Goal: Task Accomplishment & Management: Complete application form

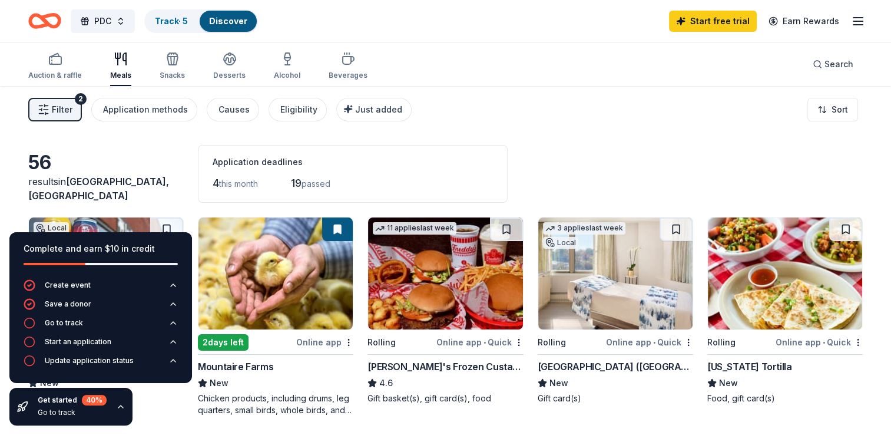
click at [565, 103] on div "Filter 2 Application methods Causes Eligibility Just added Sort" at bounding box center [445, 109] width 891 height 47
click at [855, 24] on icon "button" at bounding box center [858, 21] width 14 height 14
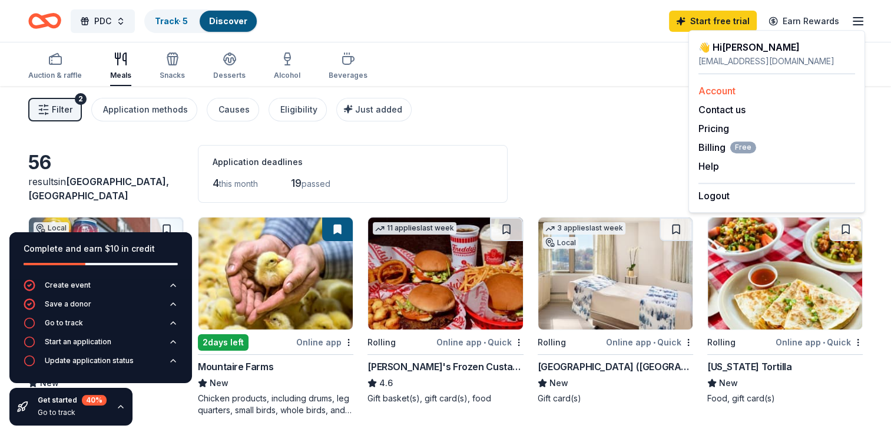
click at [701, 85] on link "Account" at bounding box center [717, 91] width 37 height 12
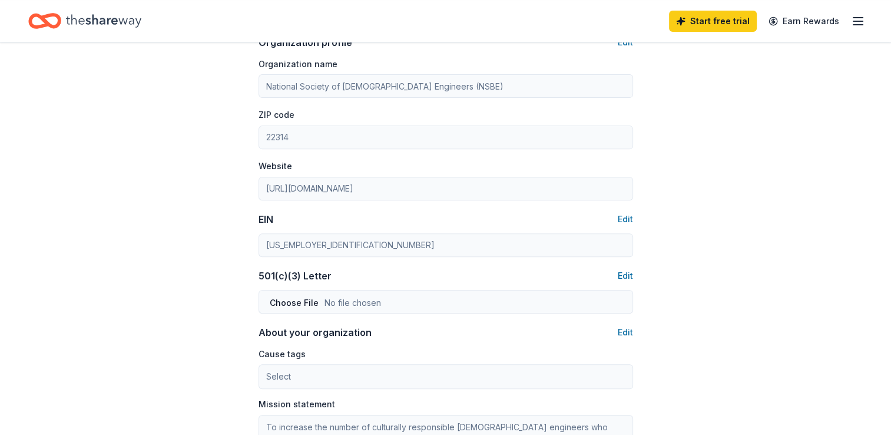
scroll to position [429, 0]
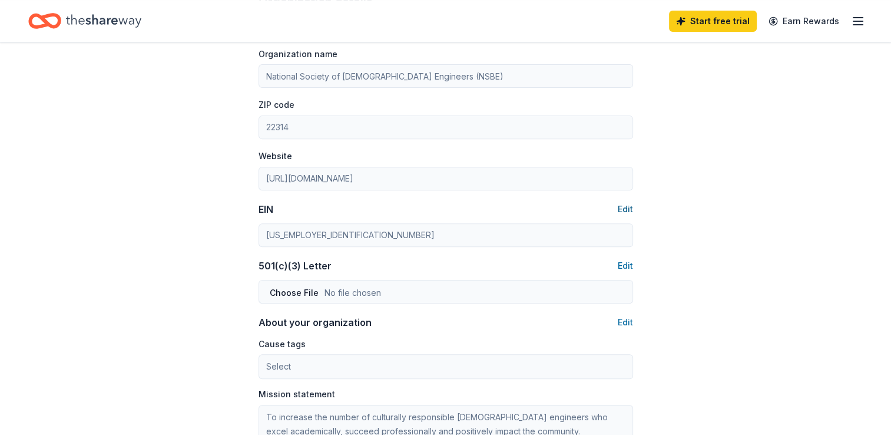
click at [623, 210] on button "Edit" at bounding box center [625, 209] width 15 height 14
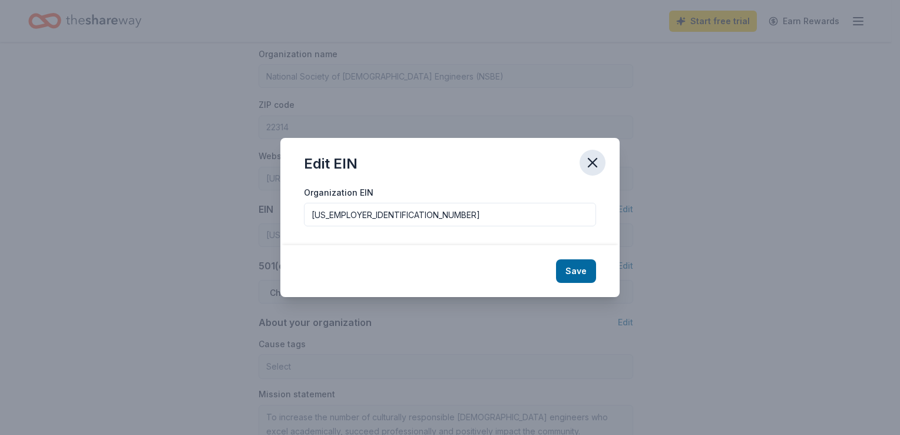
click at [594, 154] on icon "button" at bounding box center [592, 162] width 16 height 16
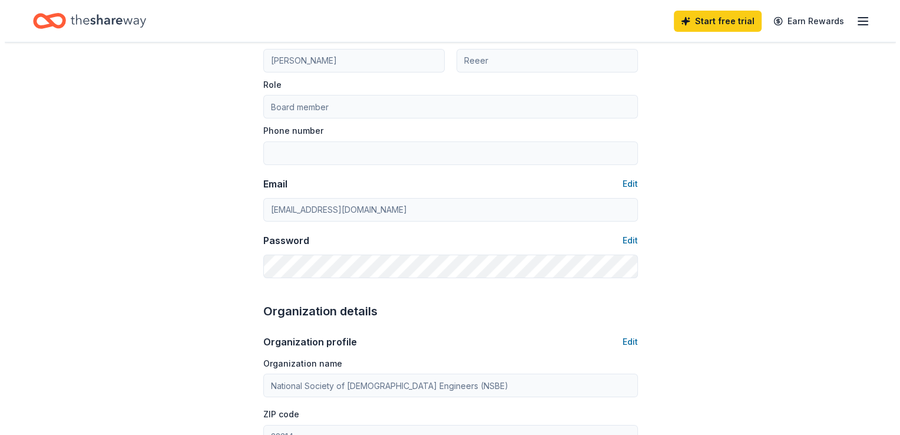
scroll to position [0, 0]
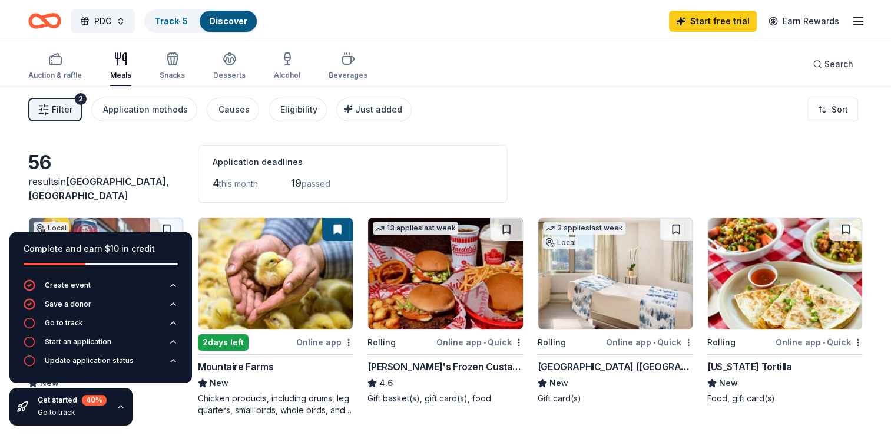
click at [64, 112] on span "Filter" at bounding box center [62, 109] width 21 height 14
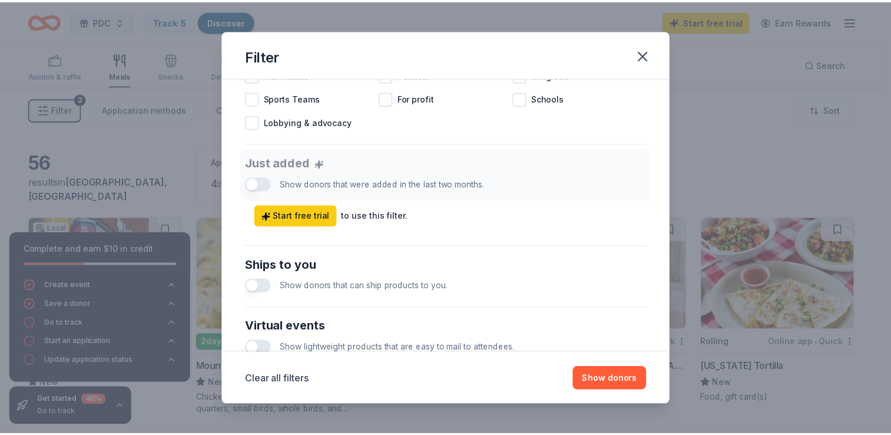
scroll to position [580, 0]
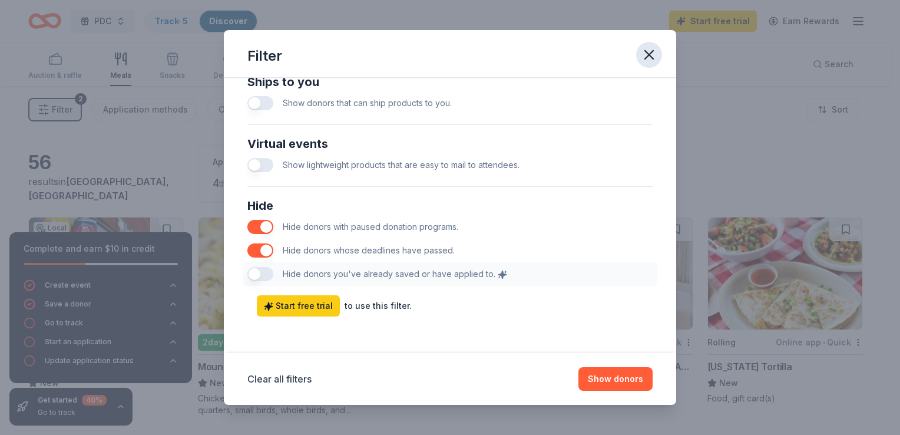
click at [646, 60] on icon "button" at bounding box center [649, 55] width 16 height 16
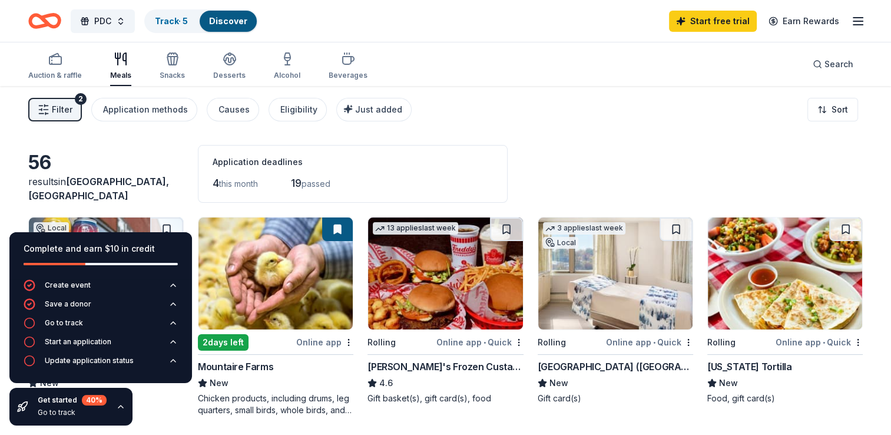
click at [627, 145] on div "56 results in Alexandria, VA Application deadlines 4 this month 19 passed" at bounding box center [445, 174] width 835 height 58
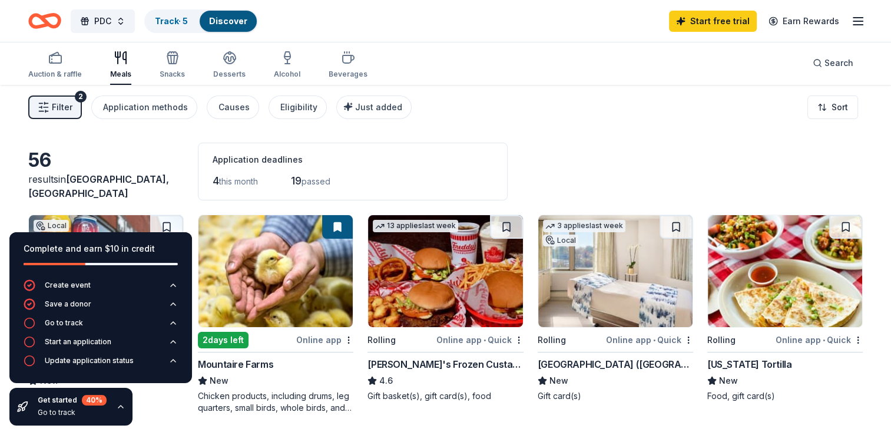
scroll to position [0, 0]
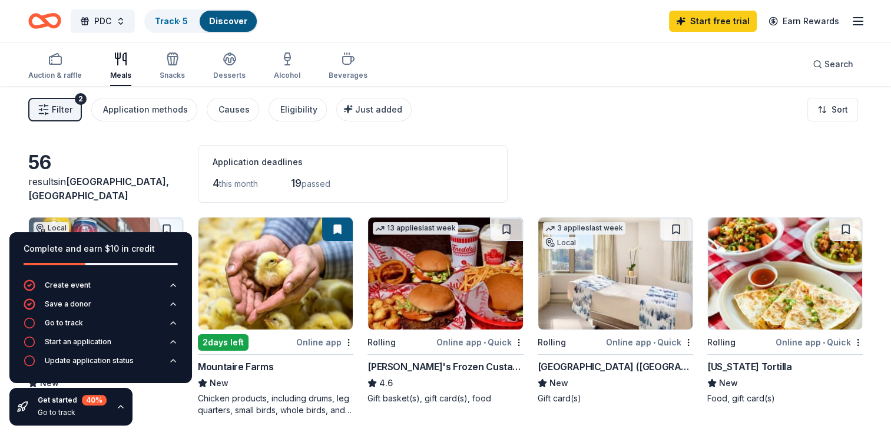
click at [859, 25] on icon "button" at bounding box center [858, 21] width 14 height 14
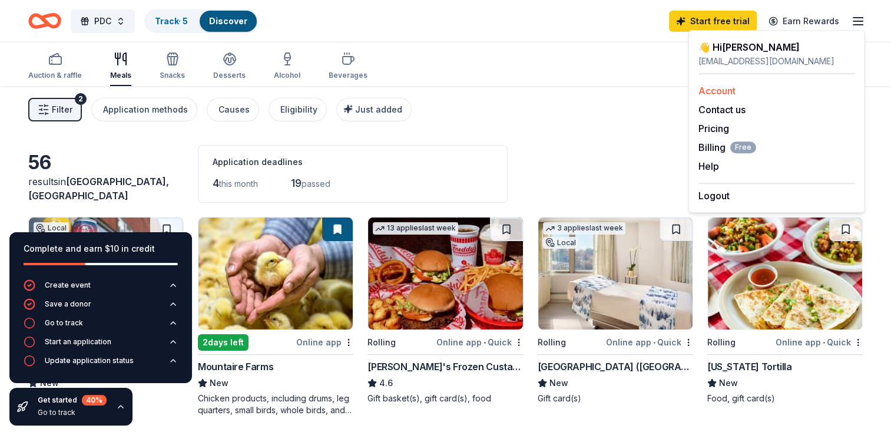
click at [733, 92] on link "Account" at bounding box center [717, 91] width 37 height 12
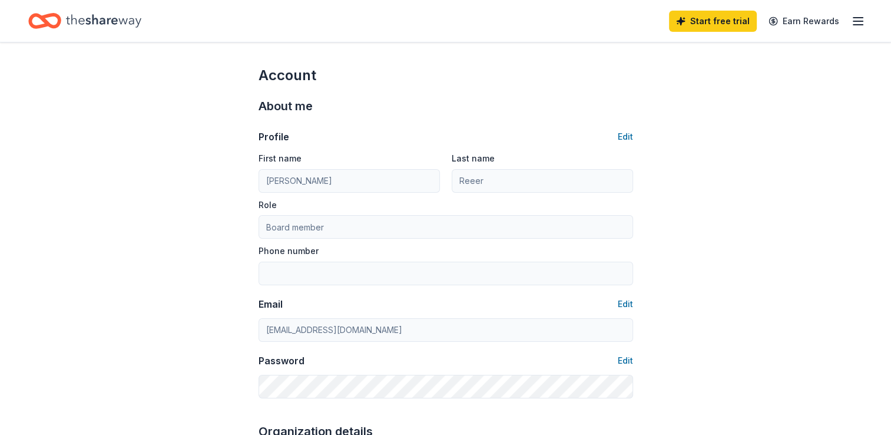
click at [860, 21] on line "button" at bounding box center [857, 21] width 9 height 0
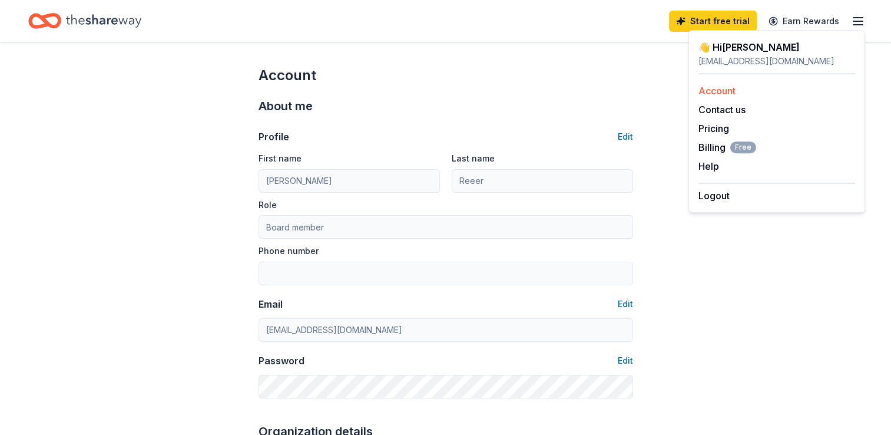
click at [721, 85] on link "Account" at bounding box center [717, 91] width 37 height 12
click at [853, 18] on line "button" at bounding box center [857, 18] width 9 height 0
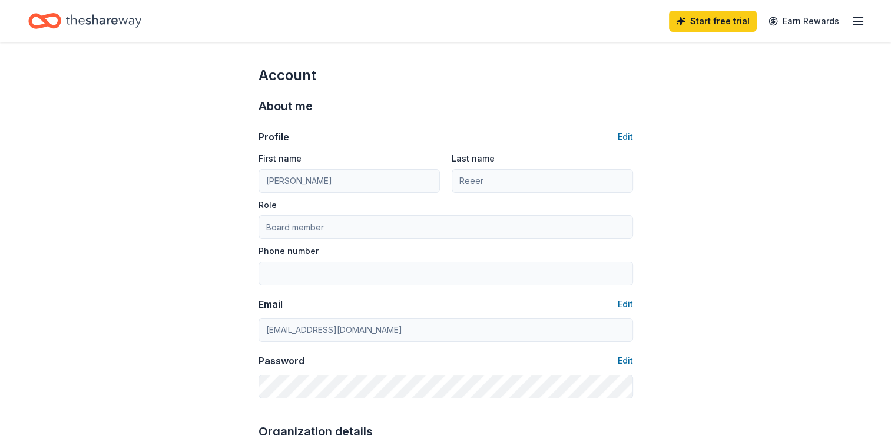
click at [121, 21] on icon "Home" at bounding box center [103, 21] width 75 height 24
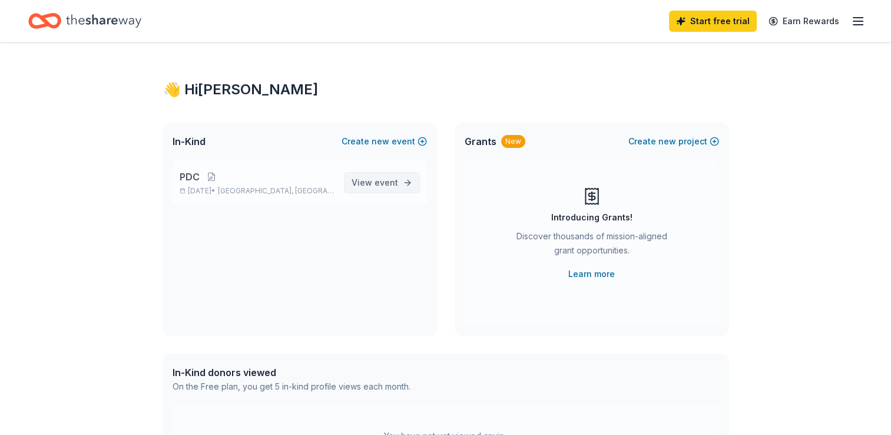
click at [408, 185] on link "View event" at bounding box center [382, 182] width 76 height 21
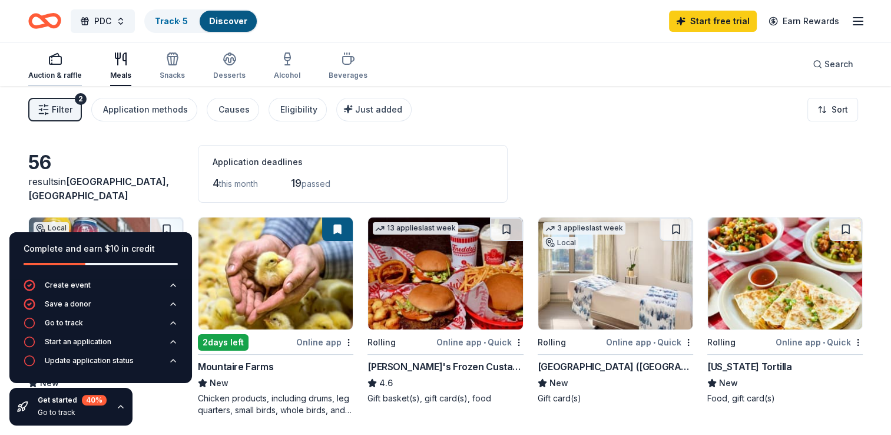
click at [53, 65] on icon "button" at bounding box center [55, 59] width 14 height 14
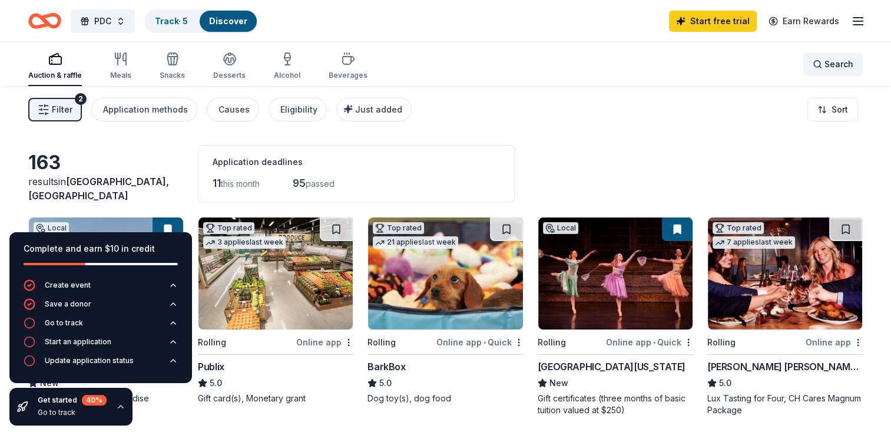
click at [842, 62] on span "Search" at bounding box center [839, 64] width 29 height 14
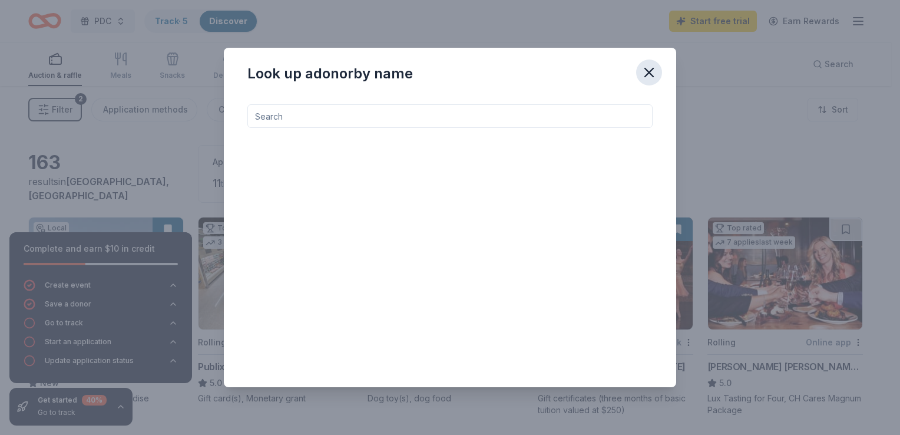
click at [643, 71] on icon "button" at bounding box center [649, 72] width 16 height 16
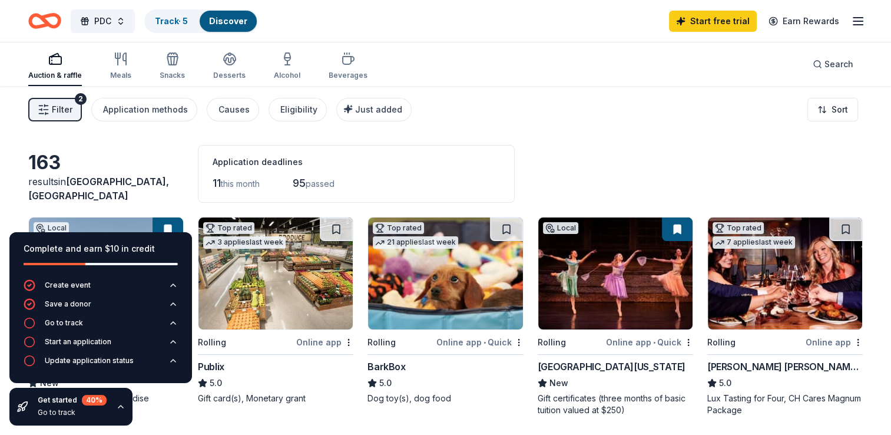
click at [132, 147] on div "163 results in Alexandria, VA Application deadlines 11 this month 95 passed" at bounding box center [445, 174] width 835 height 58
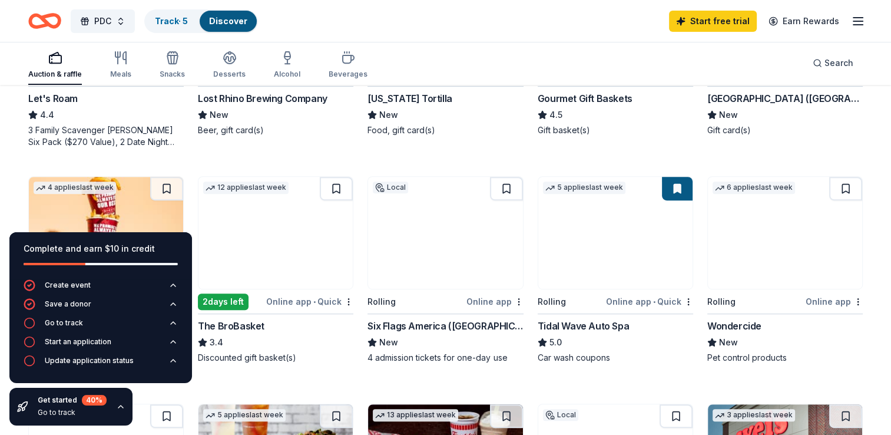
scroll to position [494, 0]
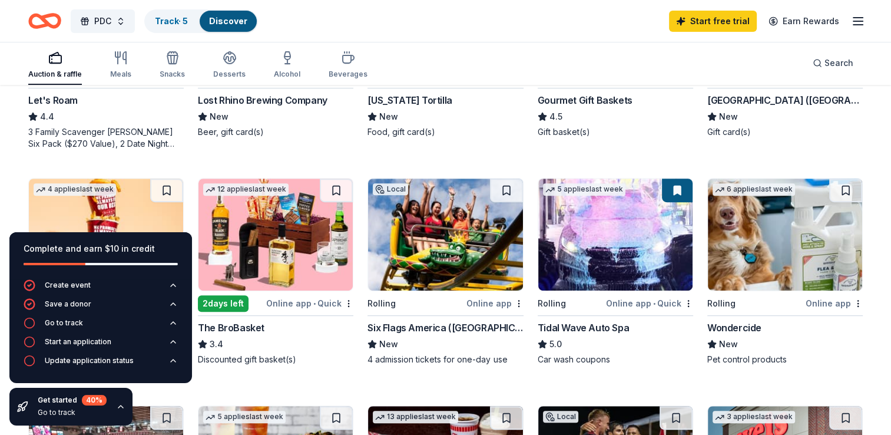
click at [282, 229] on img at bounding box center [275, 234] width 154 height 112
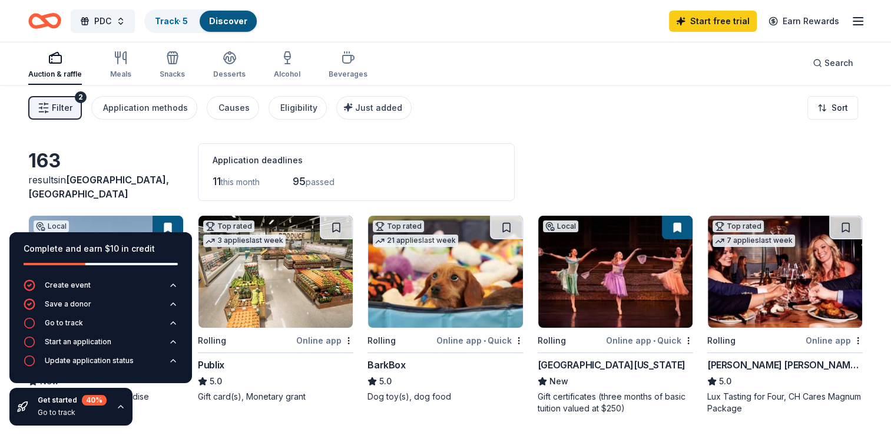
scroll to position [0, 0]
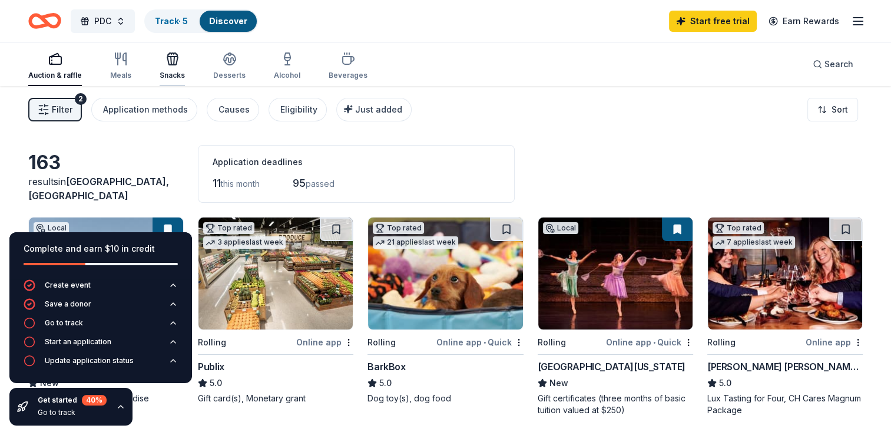
click at [170, 65] on icon "button" at bounding box center [172, 61] width 11 height 8
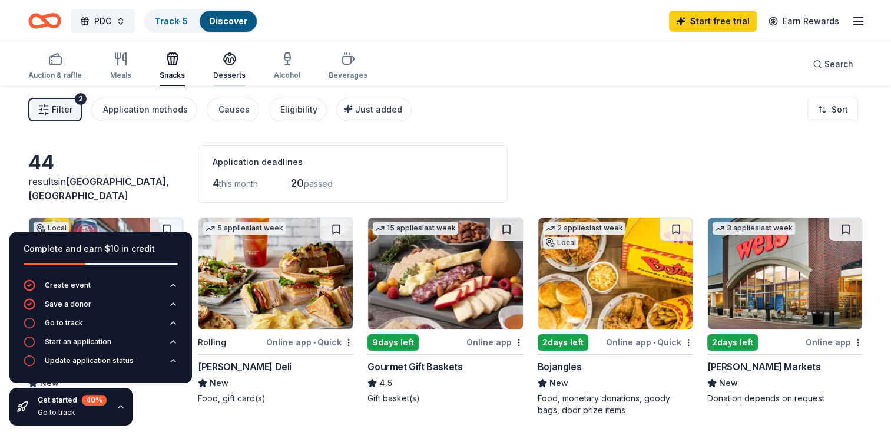
click at [224, 60] on icon "button" at bounding box center [230, 58] width 12 height 9
click at [118, 64] on icon "button" at bounding box center [121, 59] width 14 height 14
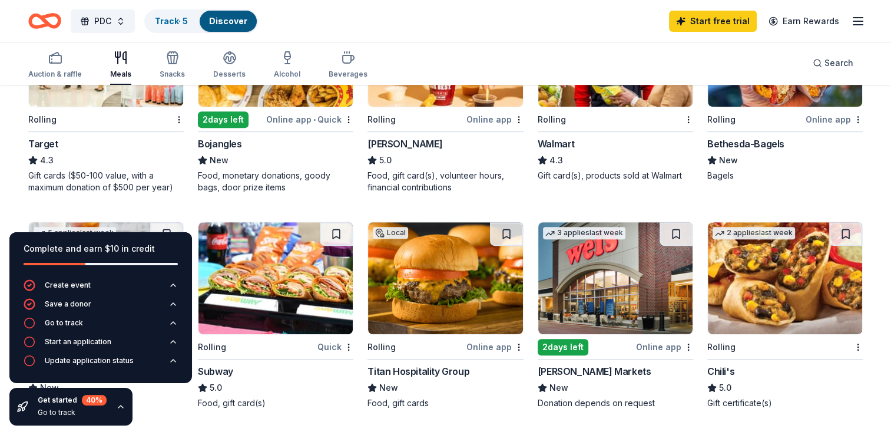
scroll to position [452, 0]
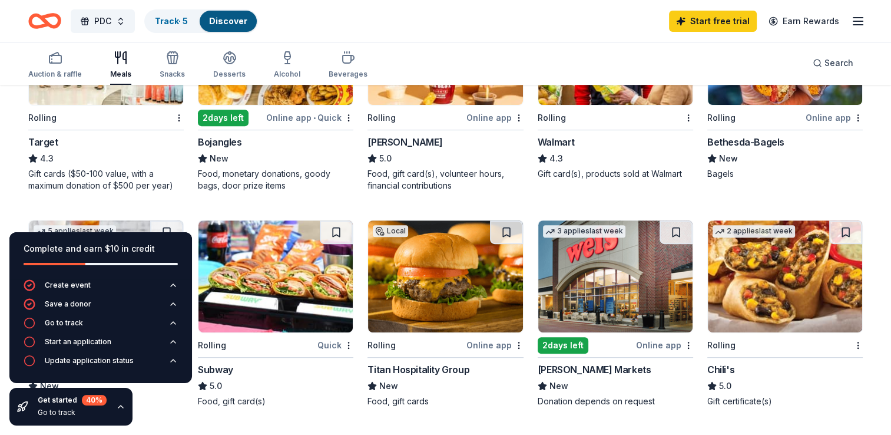
click at [110, 100] on img at bounding box center [106, 49] width 154 height 112
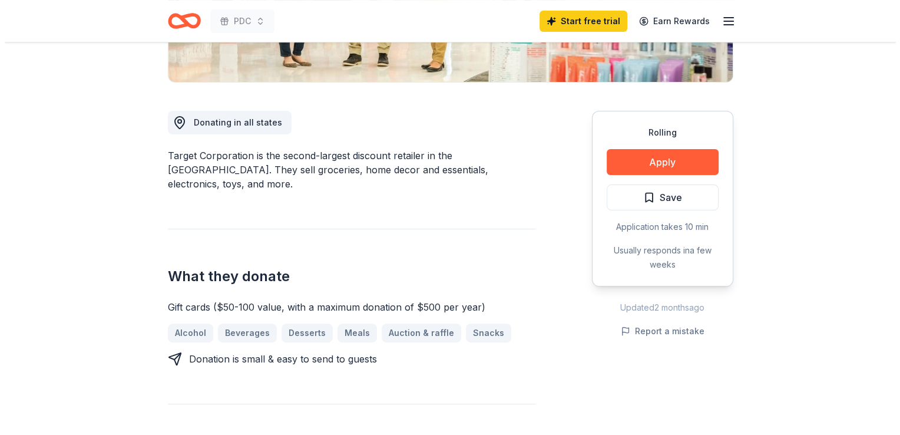
scroll to position [280, 0]
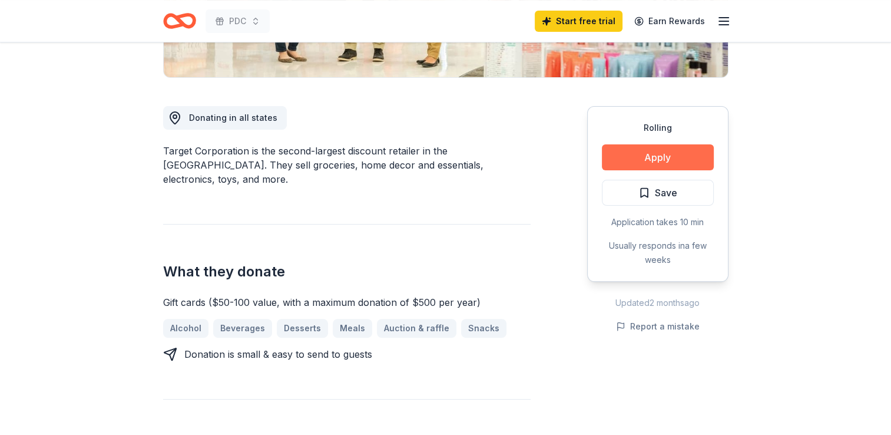
click at [654, 167] on button "Apply" at bounding box center [658, 157] width 112 height 26
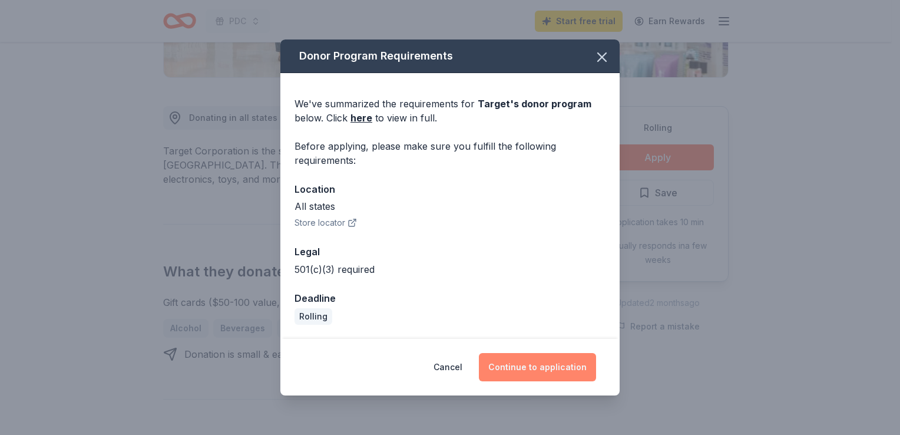
click at [524, 364] on button "Continue to application" at bounding box center [537, 367] width 117 height 28
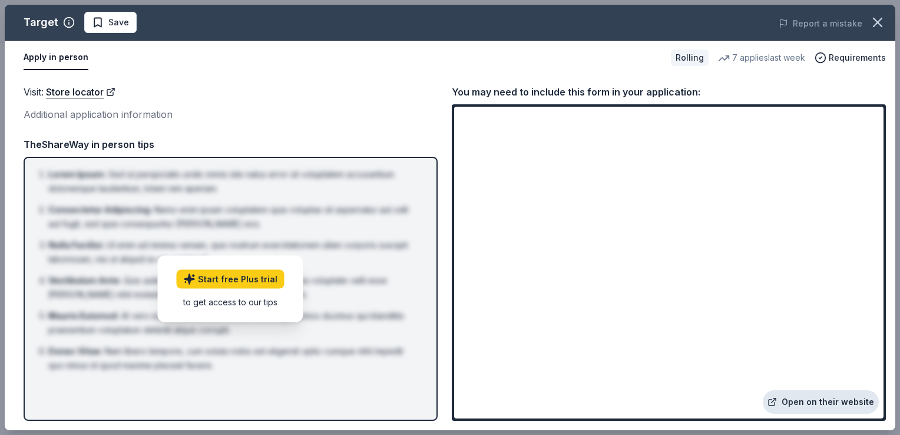
click at [809, 403] on link "Open on their website" at bounding box center [821, 402] width 116 height 24
click at [830, 404] on link "Open on their website" at bounding box center [821, 402] width 116 height 24
